Goal: Information Seeking & Learning: Learn about a topic

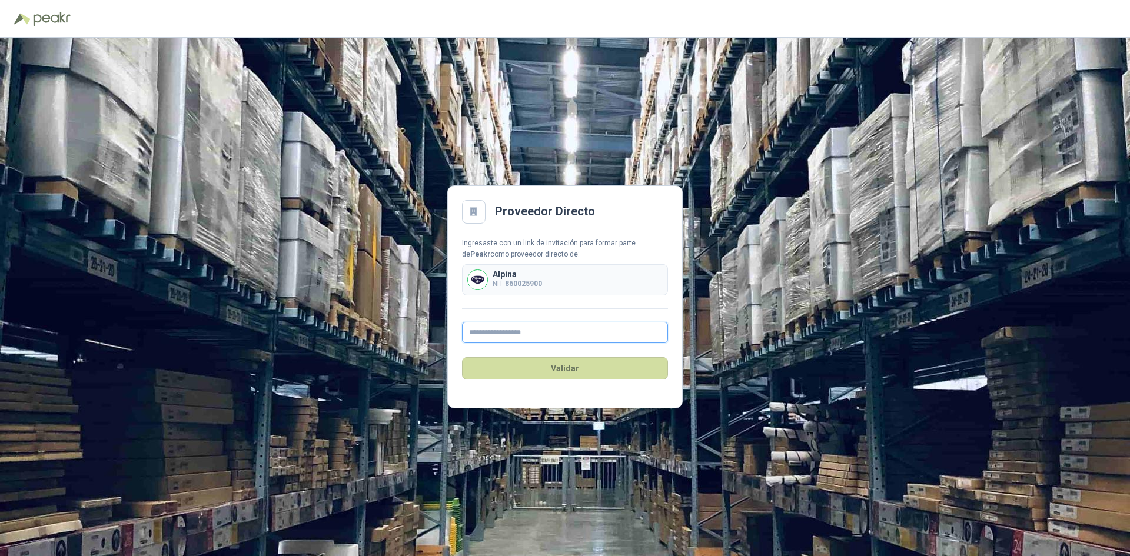
click at [529, 339] on input "text" at bounding box center [565, 332] width 206 height 21
type input "**********"
click at [583, 370] on button "Validar" at bounding box center [565, 368] width 206 height 22
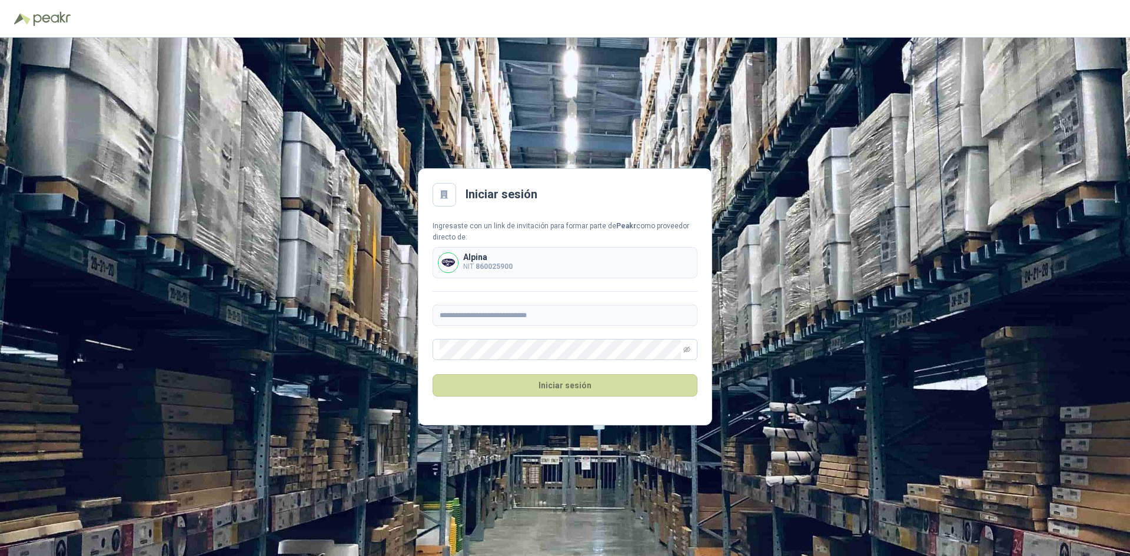
click at [563, 379] on button "Iniciar sesión" at bounding box center [565, 385] width 265 height 22
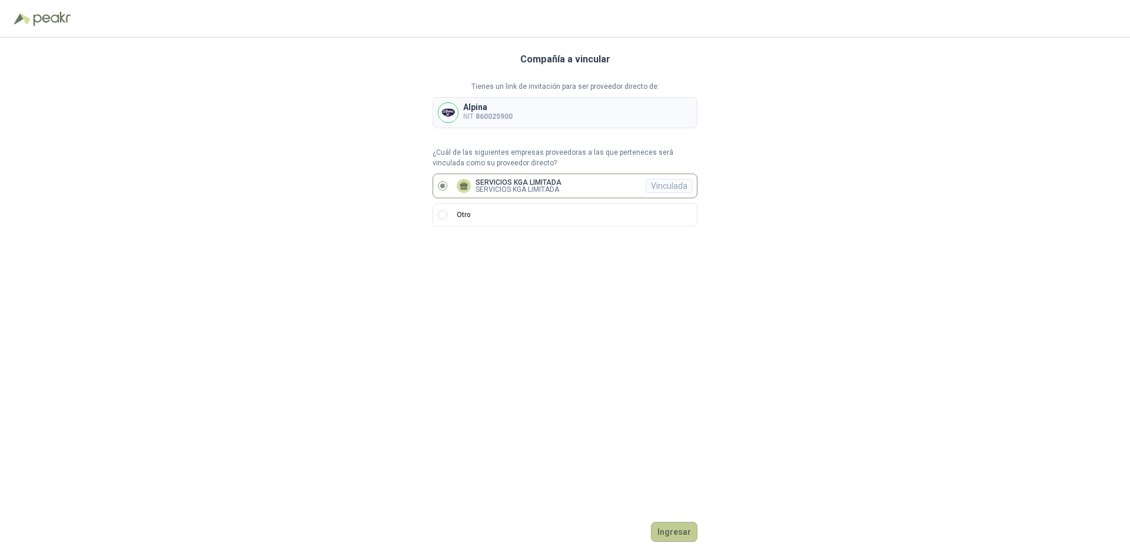
drag, startPoint x: 675, startPoint y: 529, endPoint x: 667, endPoint y: 529, distance: 8.3
click at [675, 529] on button "Ingresar" at bounding box center [674, 532] width 47 height 20
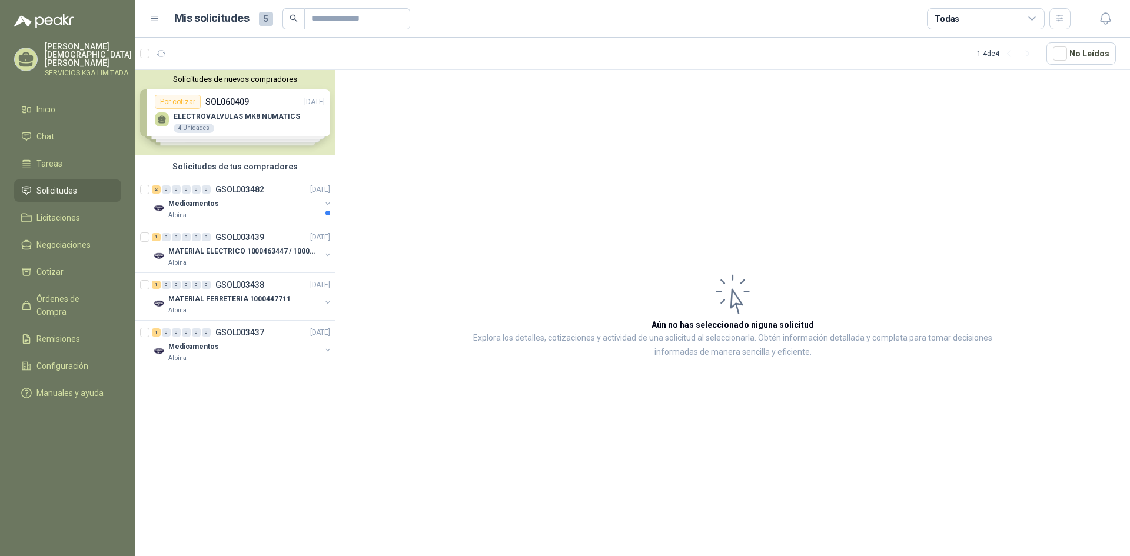
click at [254, 128] on div "Solicitudes de nuevos compradores Por cotizar SOL060409 [DATE] ELECTROVALVULAS …" at bounding box center [235, 112] width 200 height 85
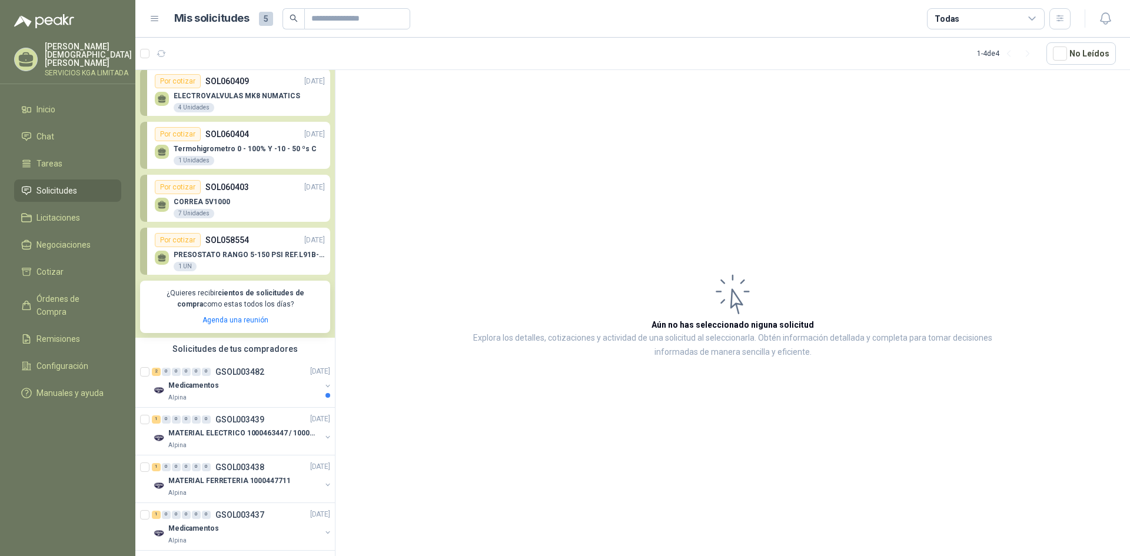
scroll to position [38, 0]
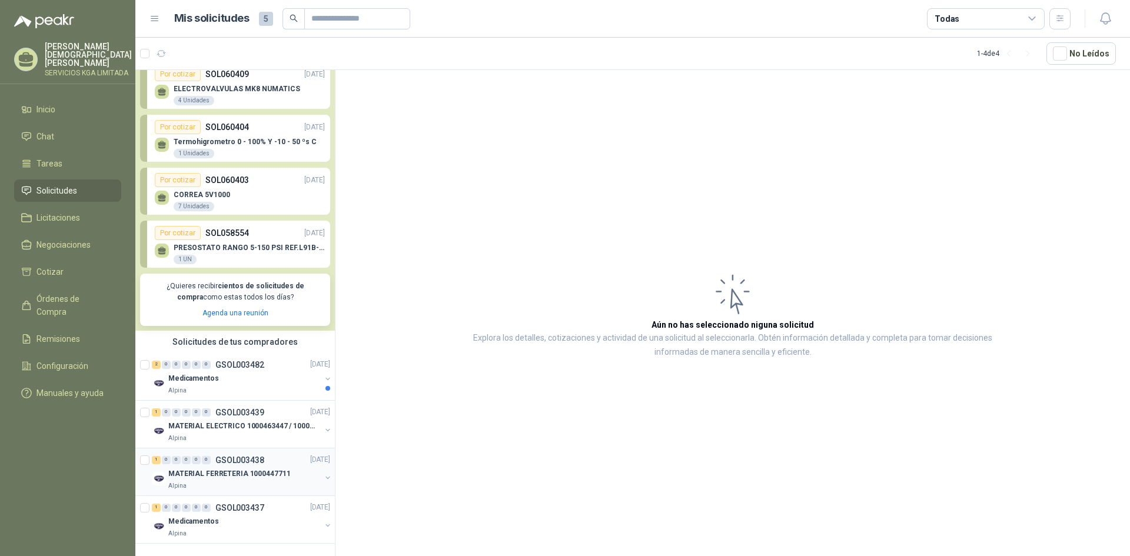
click at [257, 481] on div "Alpina" at bounding box center [244, 485] width 152 height 9
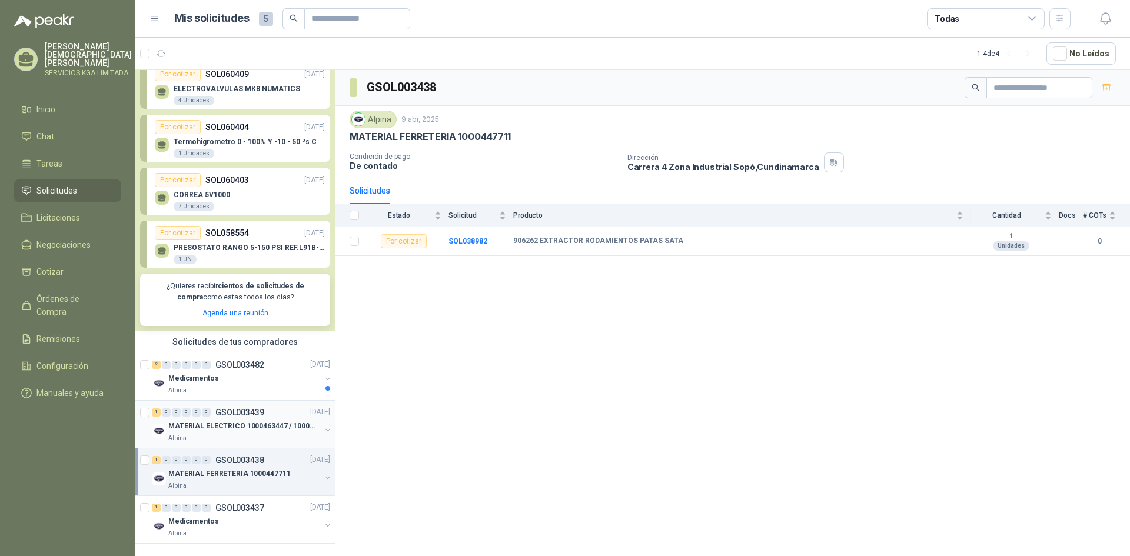
click at [247, 409] on p "GSOL003439" at bounding box center [239, 413] width 49 height 8
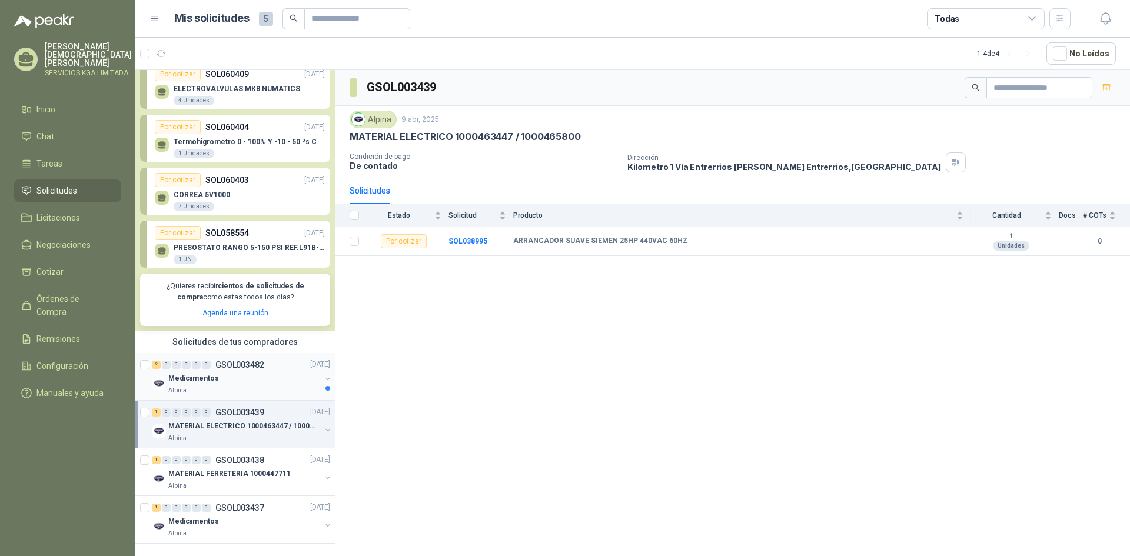
click at [270, 372] on div "Medicamentos" at bounding box center [244, 379] width 152 height 14
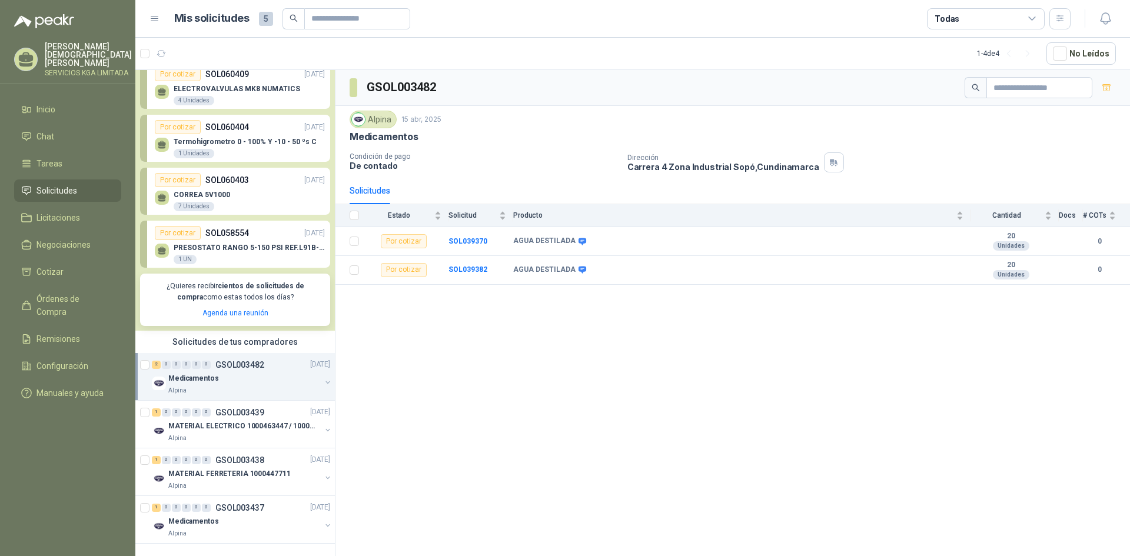
click at [230, 244] on div "PRESOSTATO RANGO 5-150 PSI REF.L91B-1050 1 UN" at bounding box center [249, 254] width 151 height 21
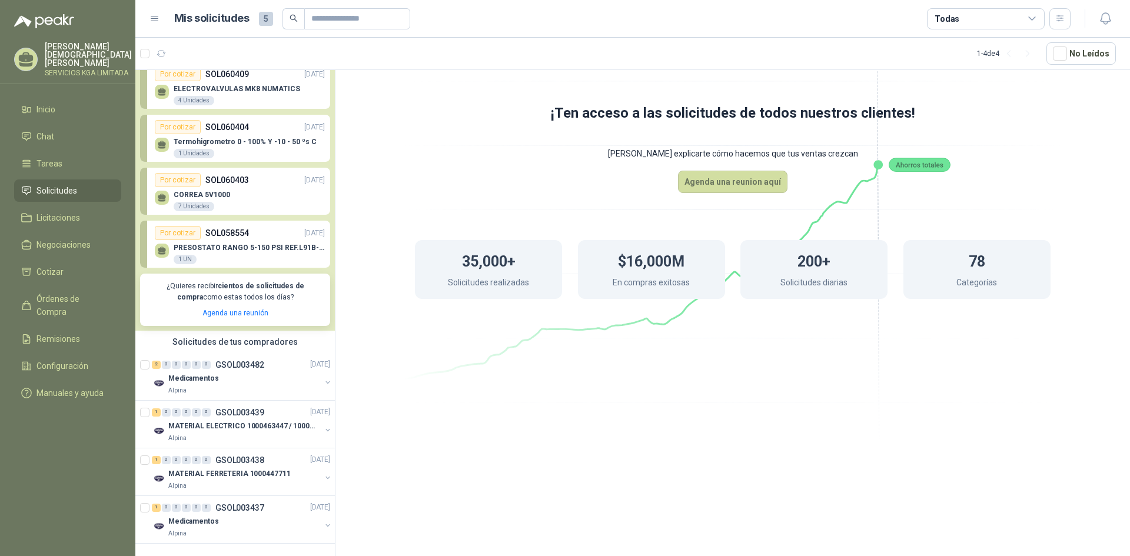
click at [235, 187] on div "[PERSON_NAME] 5V1000 7 Unidades" at bounding box center [240, 199] width 170 height 25
click at [221, 138] on div "Termohigrometro 0 - 100% Y -10 - 50 ºs C 1 Unidades" at bounding box center [245, 148] width 143 height 21
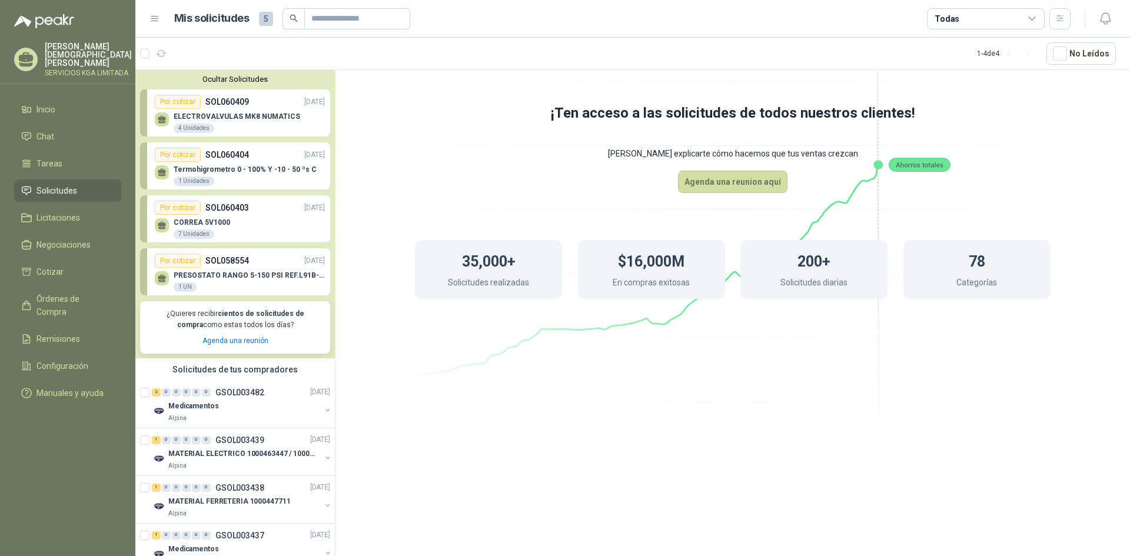
click at [228, 117] on p "ELECTROVALVULAS MK8 NUMATICS" at bounding box center [237, 116] width 127 height 8
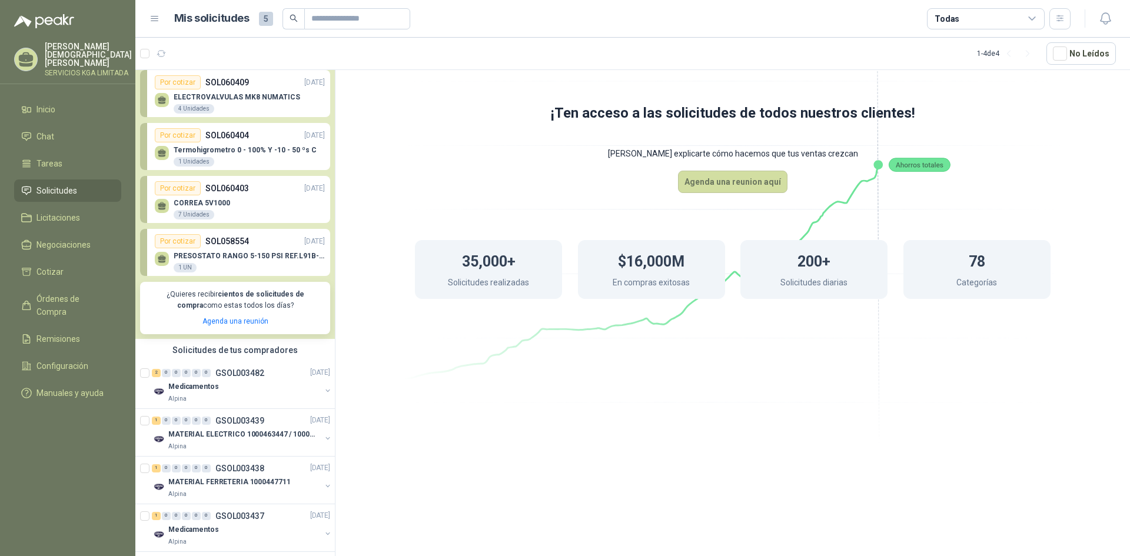
scroll to position [38, 0]
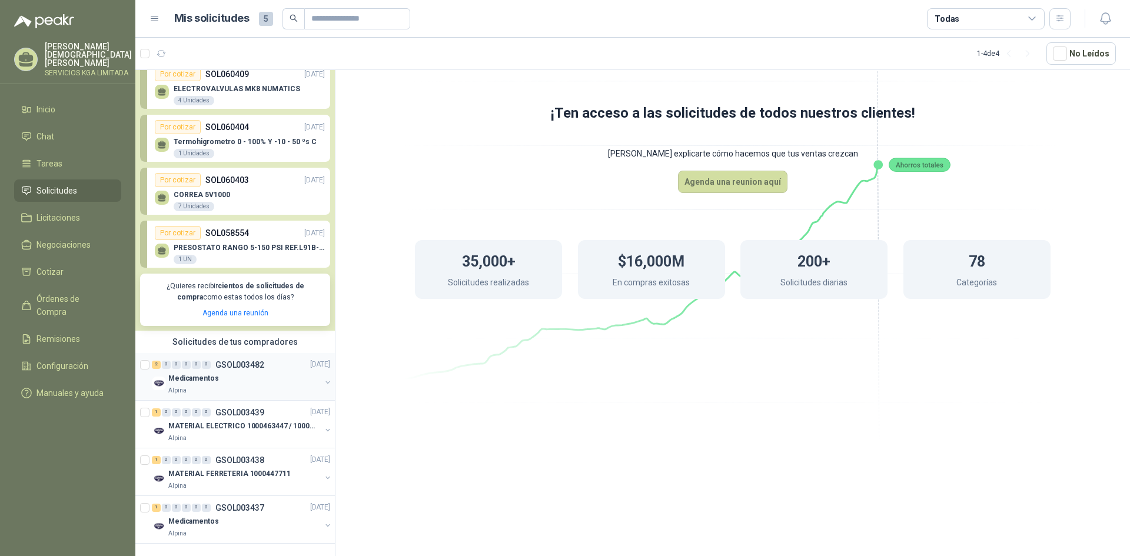
click at [220, 386] on div "Alpina" at bounding box center [244, 390] width 152 height 9
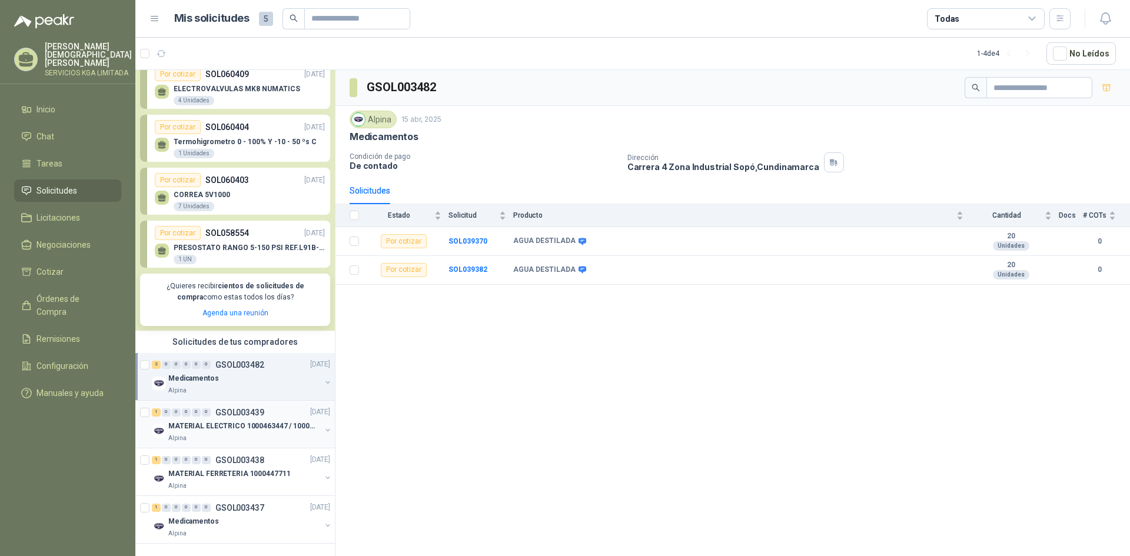
click at [207, 434] on div "Alpina" at bounding box center [244, 438] width 152 height 9
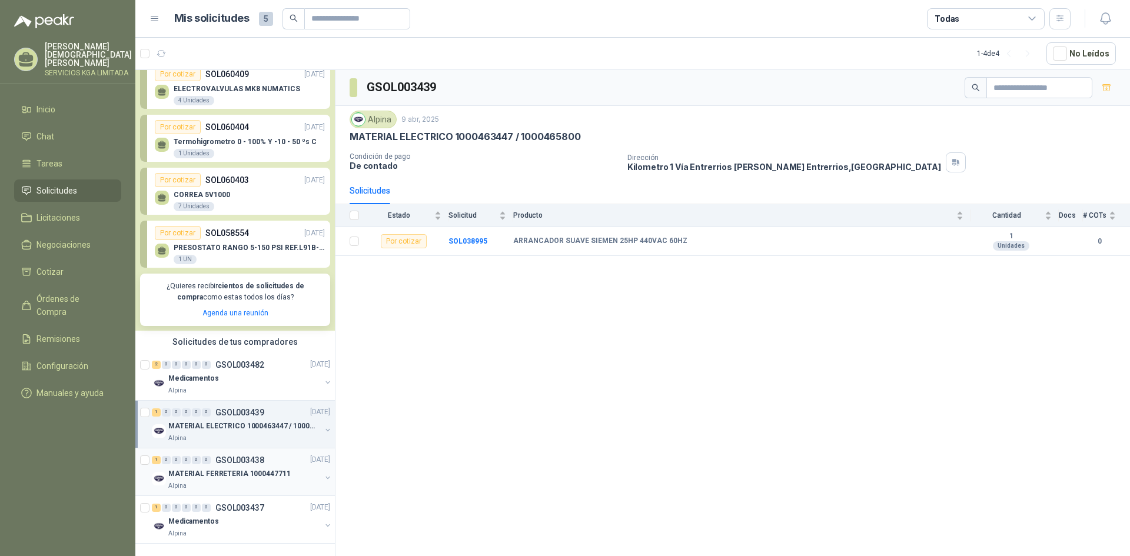
click at [201, 469] on p "MATERIAL FERRETERIA 1000447711" at bounding box center [229, 474] width 122 height 11
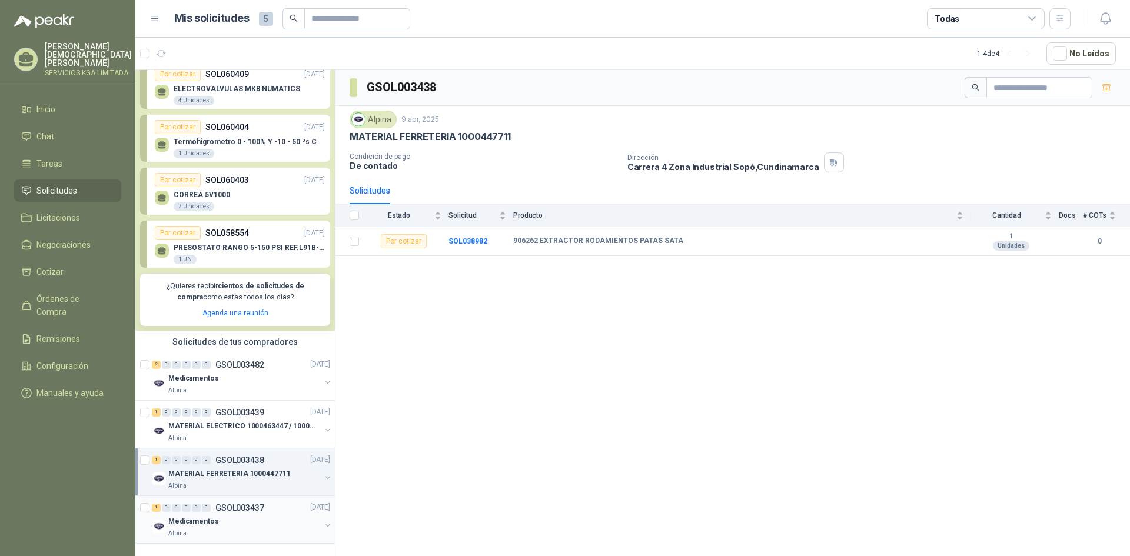
click at [193, 504] on div "0" at bounding box center [196, 508] width 9 height 8
click at [242, 481] on div "Alpina" at bounding box center [244, 485] width 152 height 9
click at [235, 434] on div "Alpina" at bounding box center [244, 438] width 152 height 9
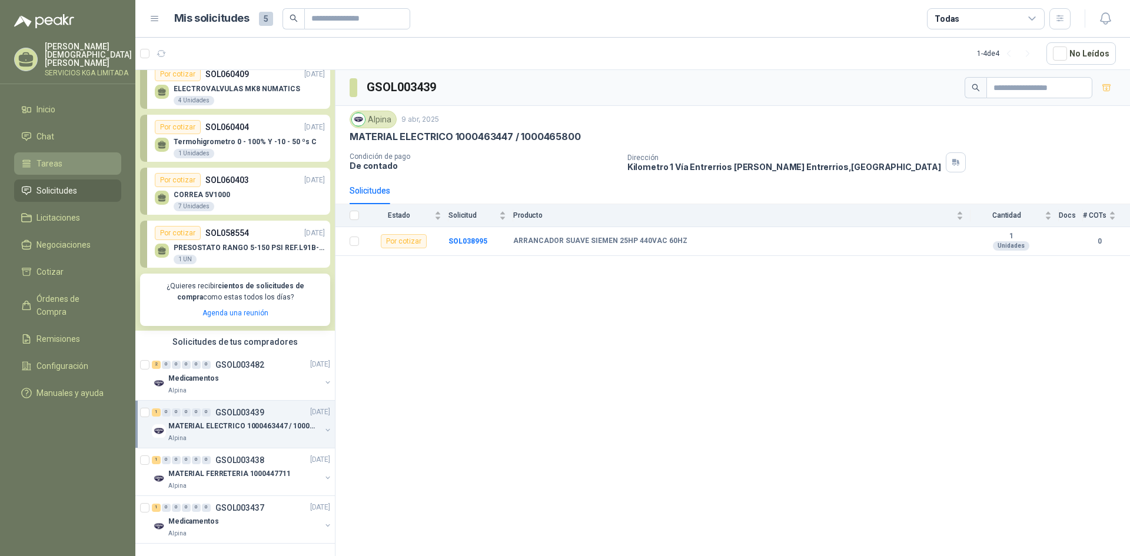
click at [61, 162] on span "Tareas" at bounding box center [49, 163] width 26 height 13
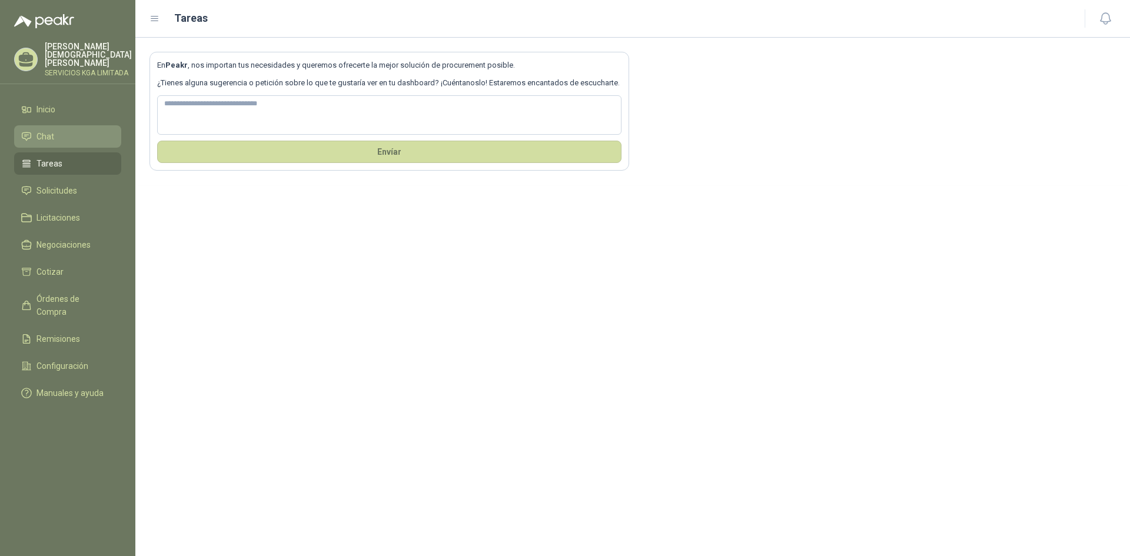
click at [60, 132] on li "Chat" at bounding box center [67, 136] width 93 height 13
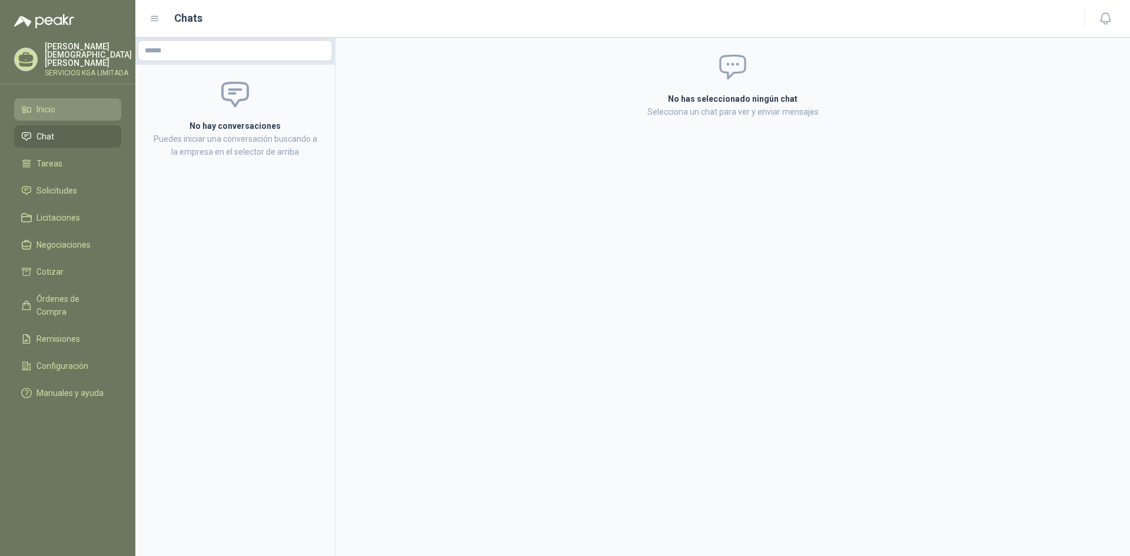
click at [61, 106] on li "Inicio" at bounding box center [67, 109] width 93 height 13
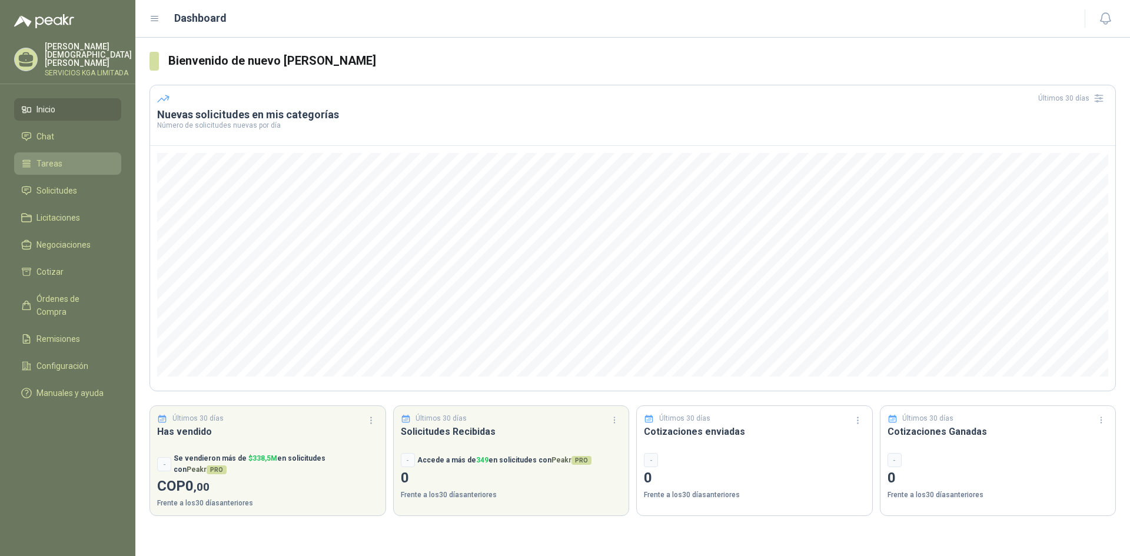
click at [51, 161] on span "Tareas" at bounding box center [49, 163] width 26 height 13
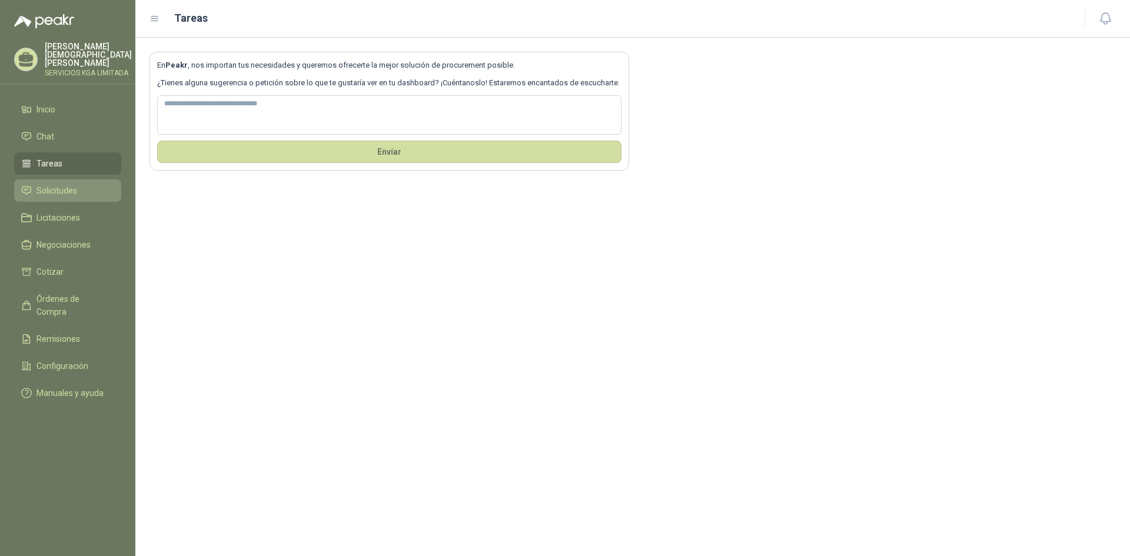
click at [39, 186] on span "Solicitudes" at bounding box center [56, 190] width 41 height 13
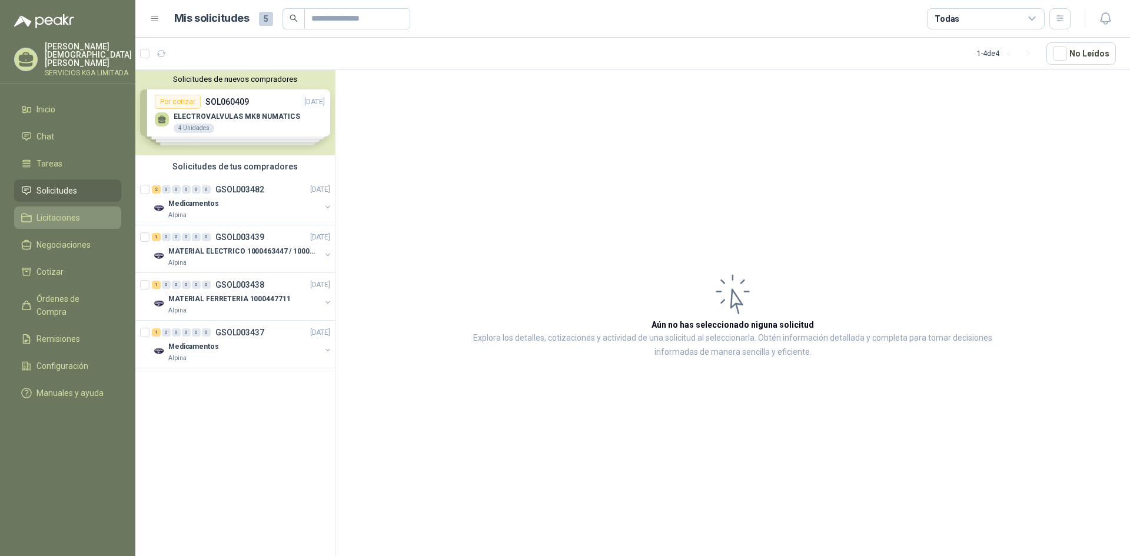
click at [42, 211] on span "Licitaciones" at bounding box center [58, 217] width 44 height 13
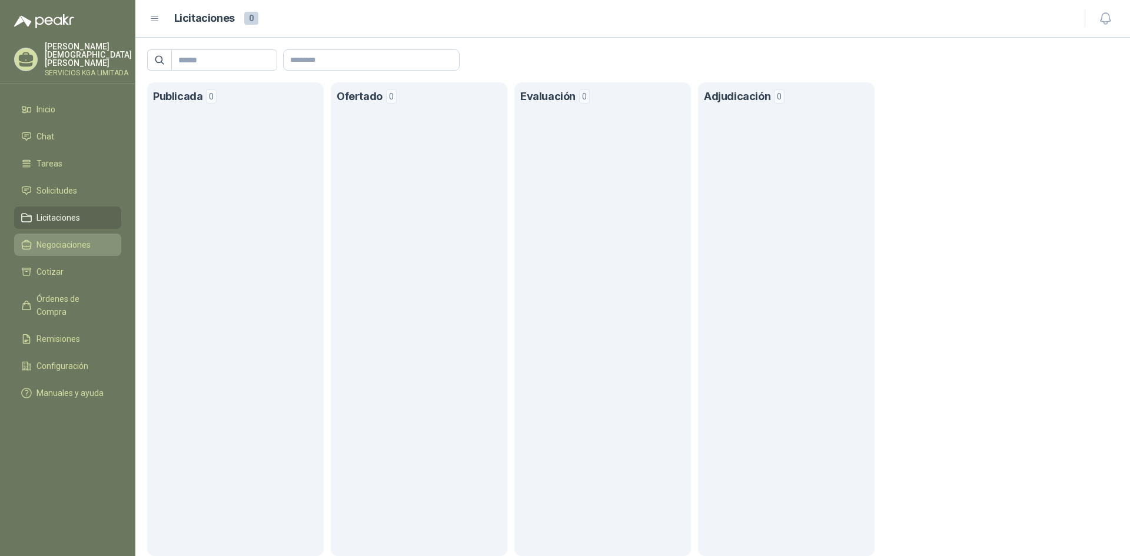
click at [40, 248] on span "Negociaciones" at bounding box center [63, 244] width 54 height 13
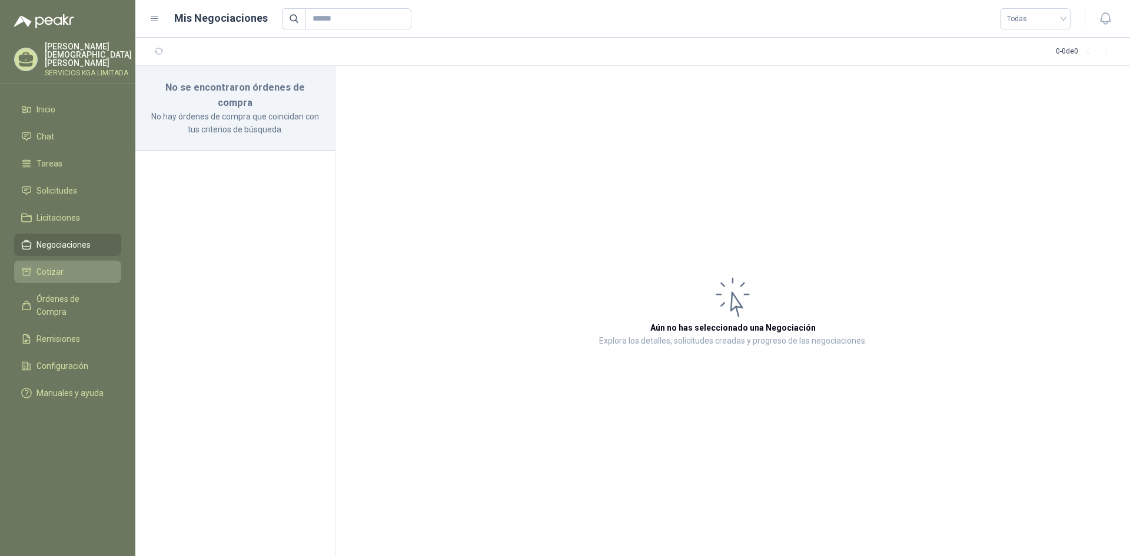
click at [52, 274] on span "Cotizar" at bounding box center [49, 271] width 27 height 13
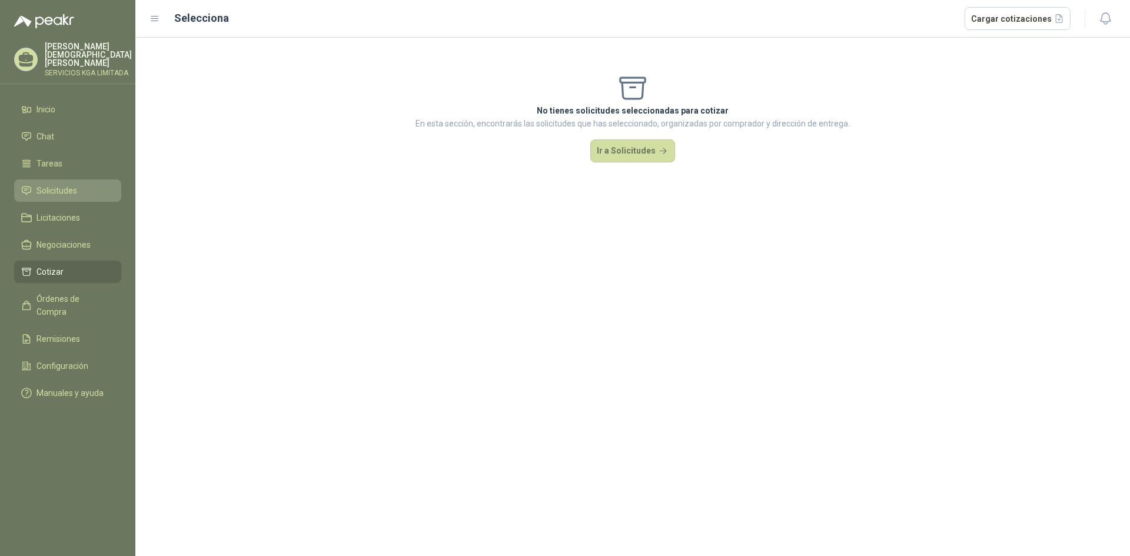
click at [58, 191] on span "Solicitudes" at bounding box center [56, 190] width 41 height 13
